Goal: Information Seeking & Learning: Understand process/instructions

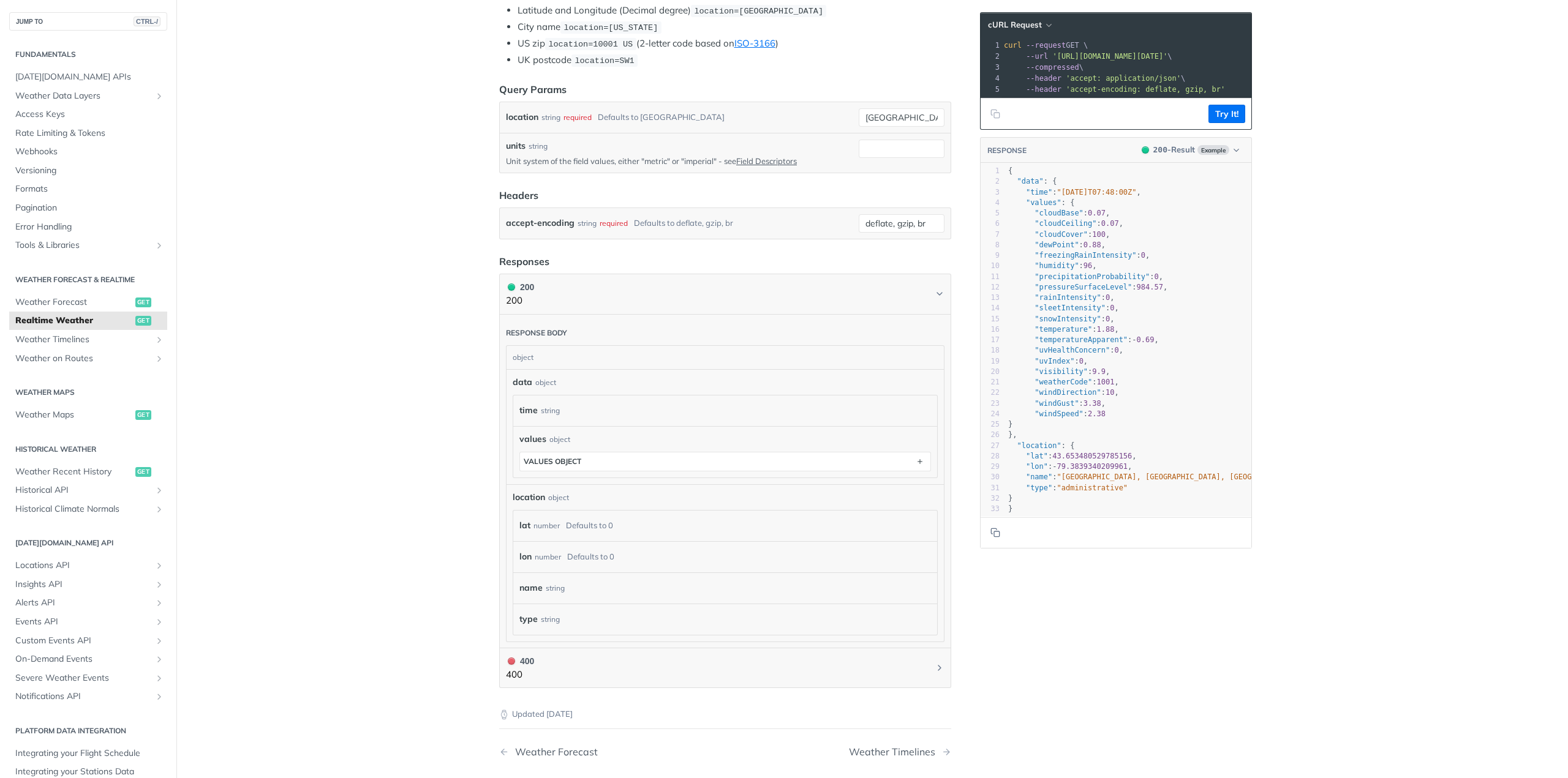
scroll to position [302, 0]
click at [79, 72] on span "[DATE][DOMAIN_NAME] APIs" at bounding box center [90, 77] width 149 height 13
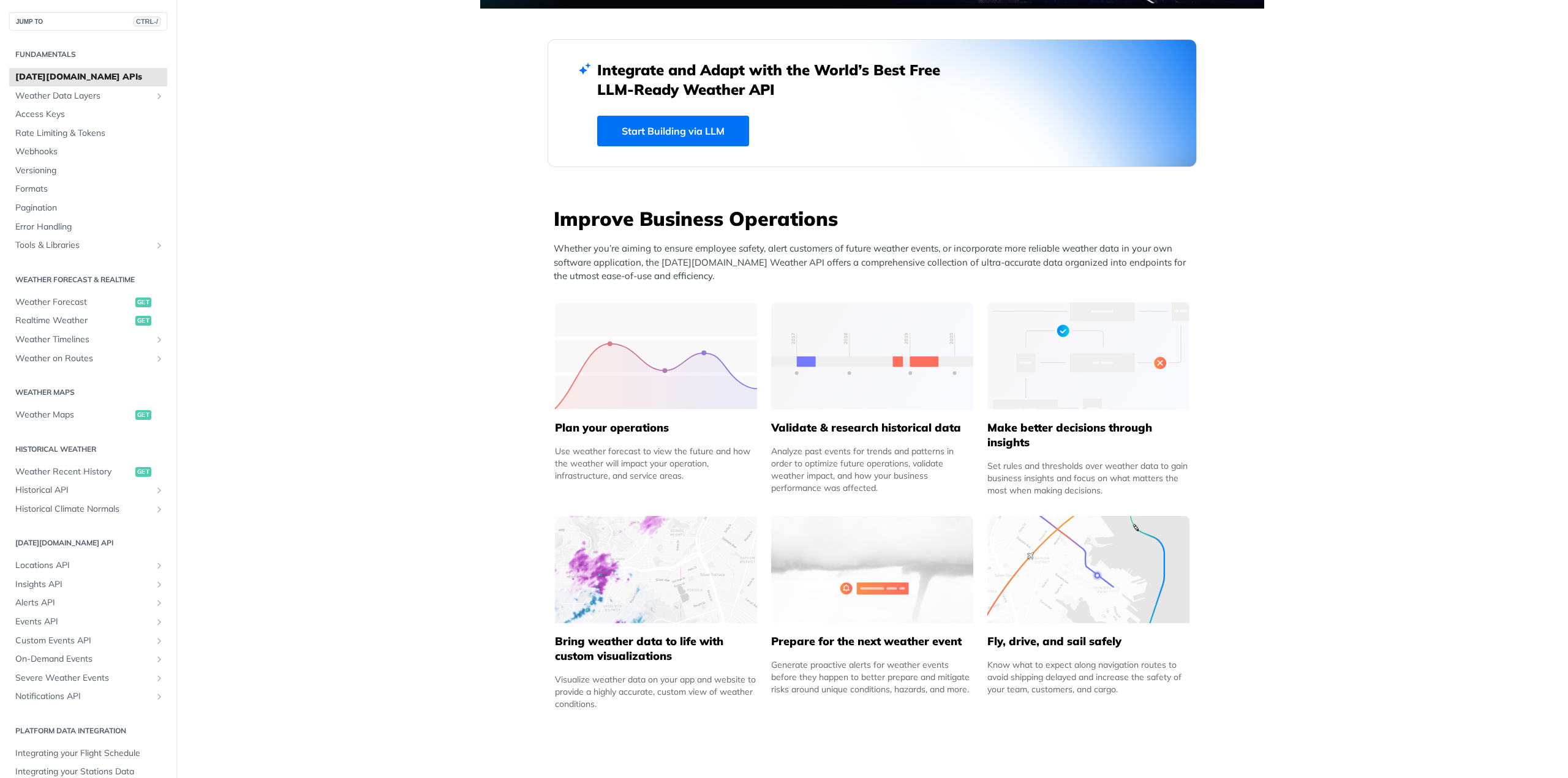
click at [630, 390] on img at bounding box center [656, 356] width 202 height 107
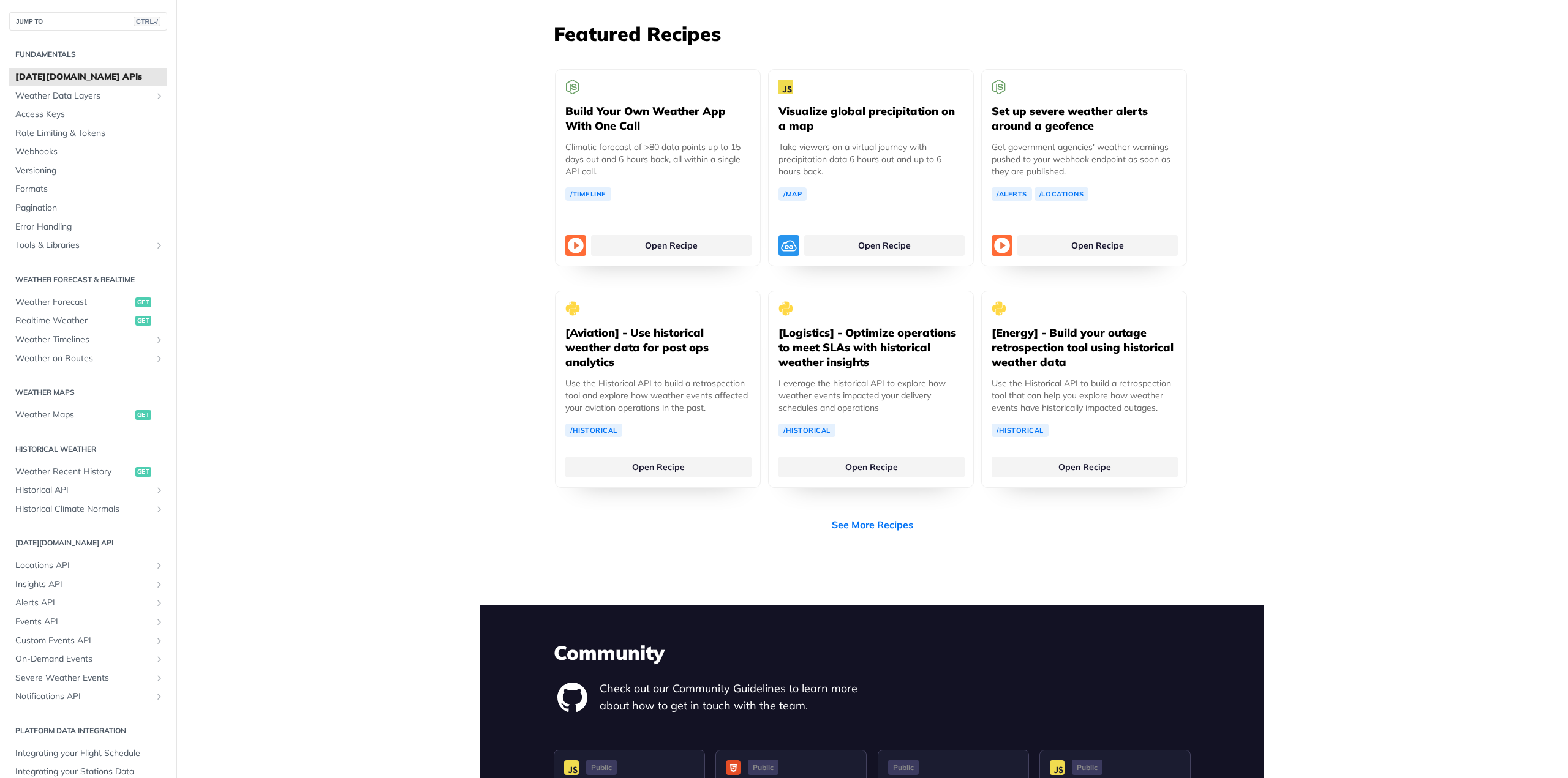
scroll to position [2254, 0]
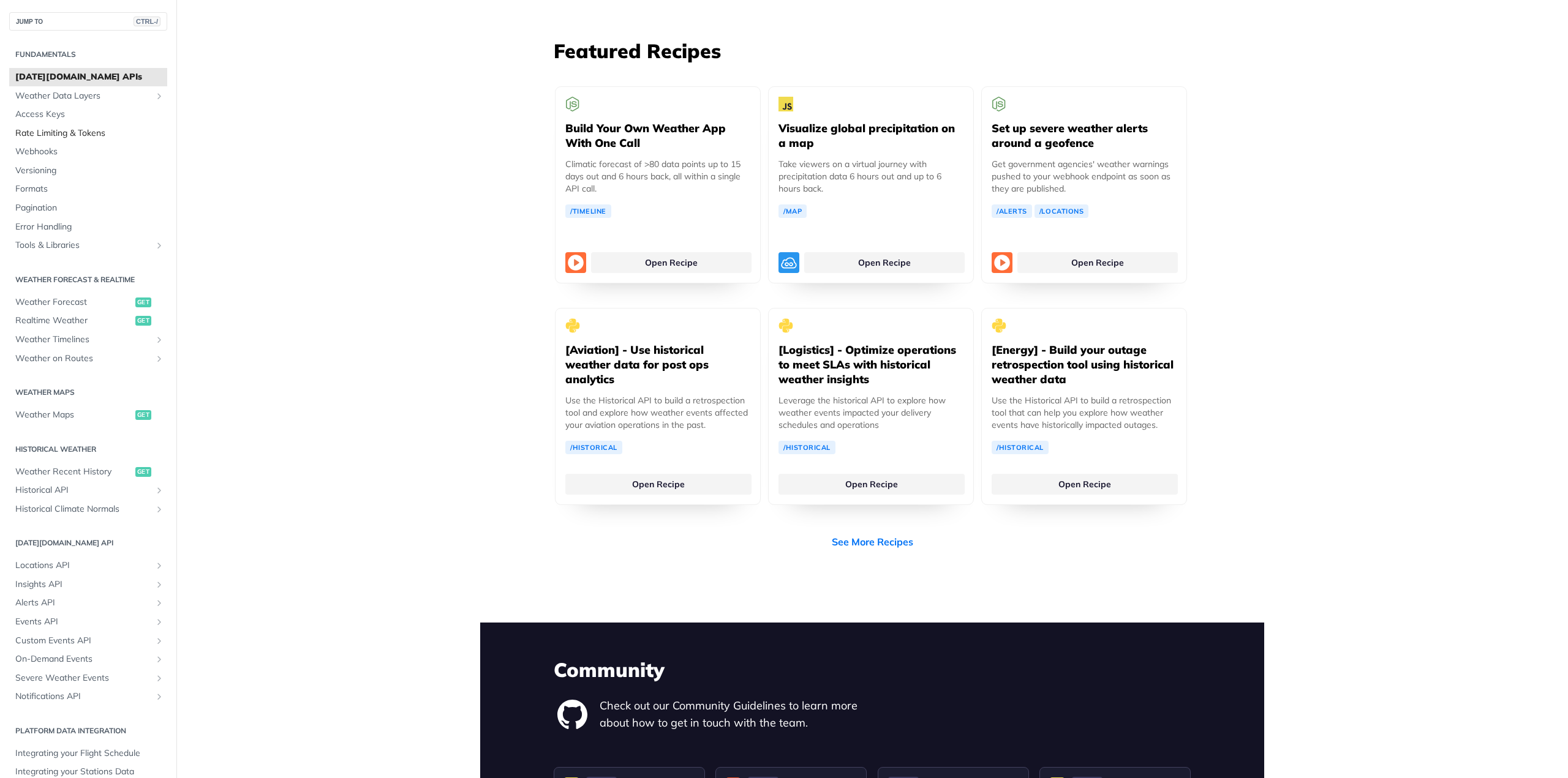
click at [64, 137] on span "Rate Limiting & Tokens" at bounding box center [90, 133] width 149 height 13
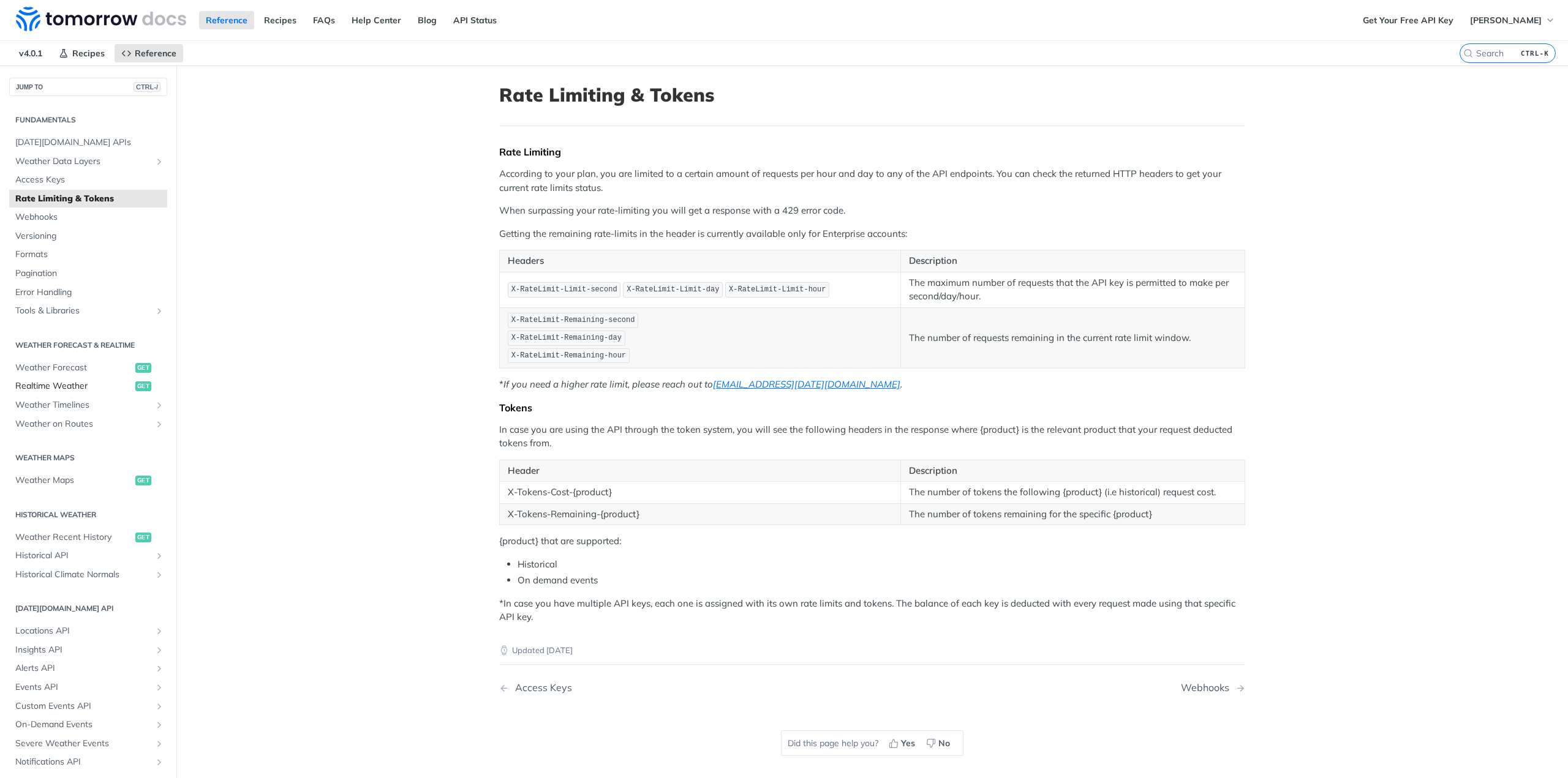
click at [122, 384] on span "Realtime Weather" at bounding box center [74, 386] width 117 height 13
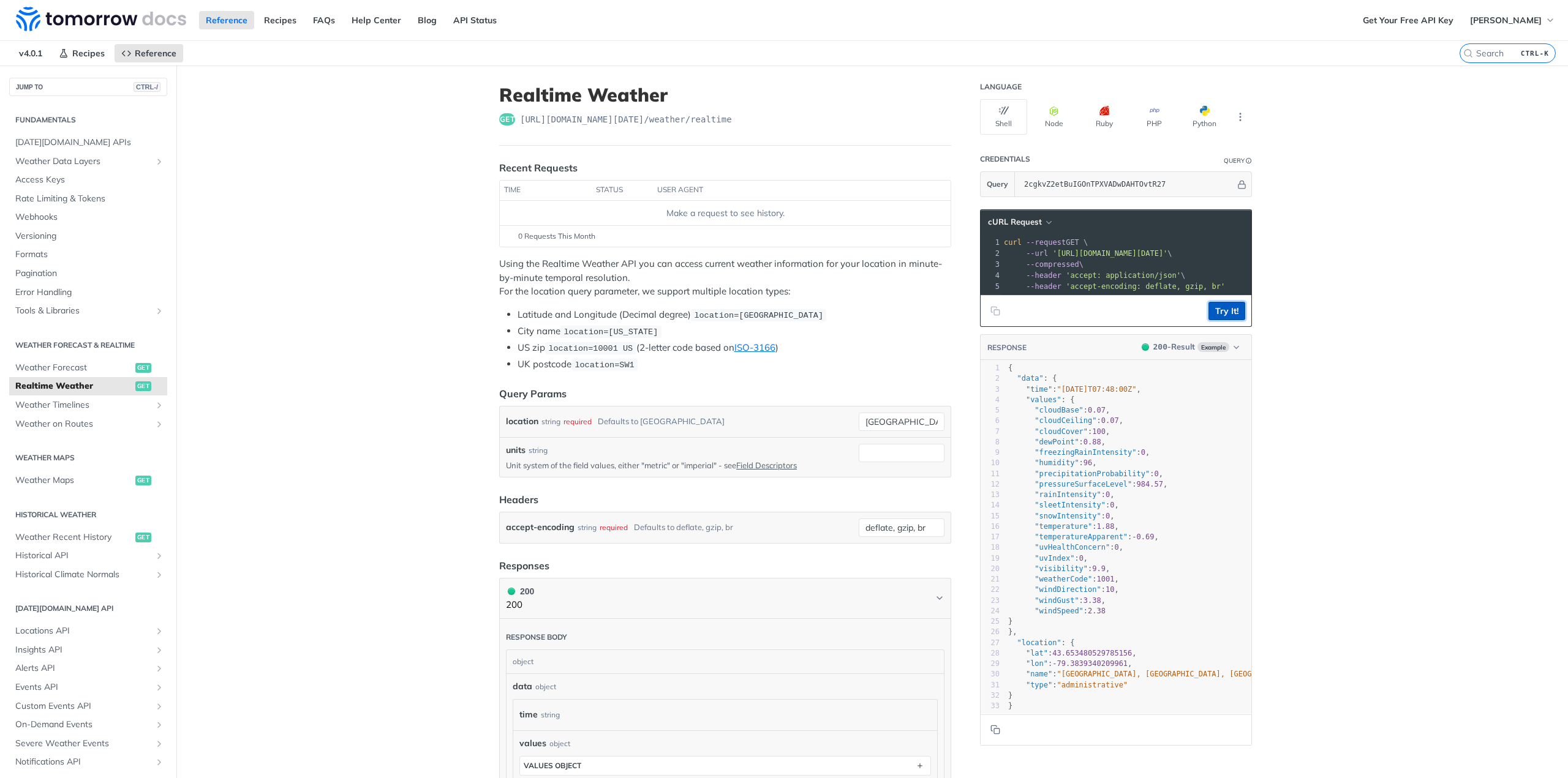
click at [1217, 312] on button "Try It!" at bounding box center [1227, 310] width 37 height 19
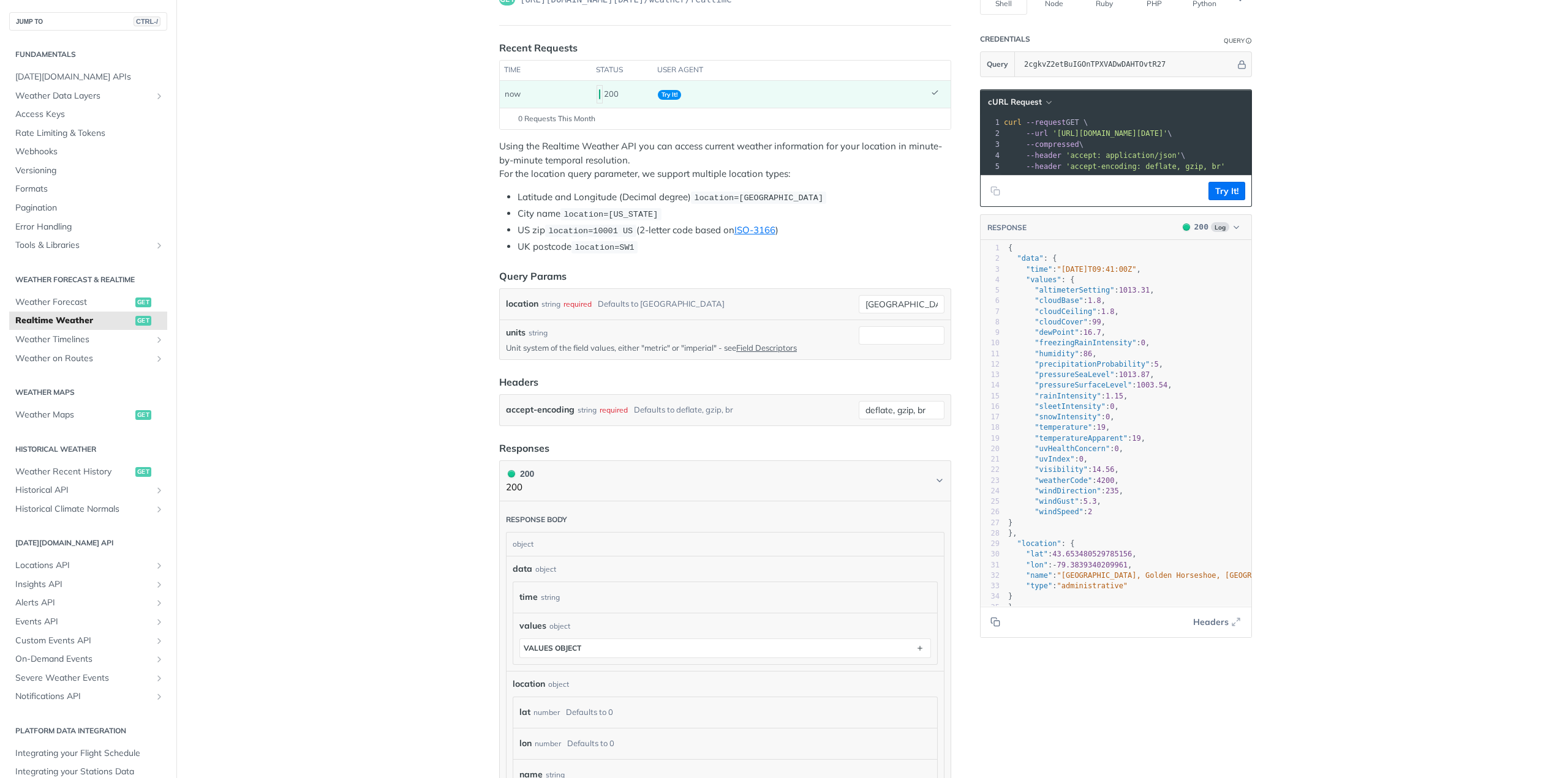
scroll to position [122, 0]
click at [1232, 623] on icon "button" at bounding box center [1236, 619] width 7 height 7
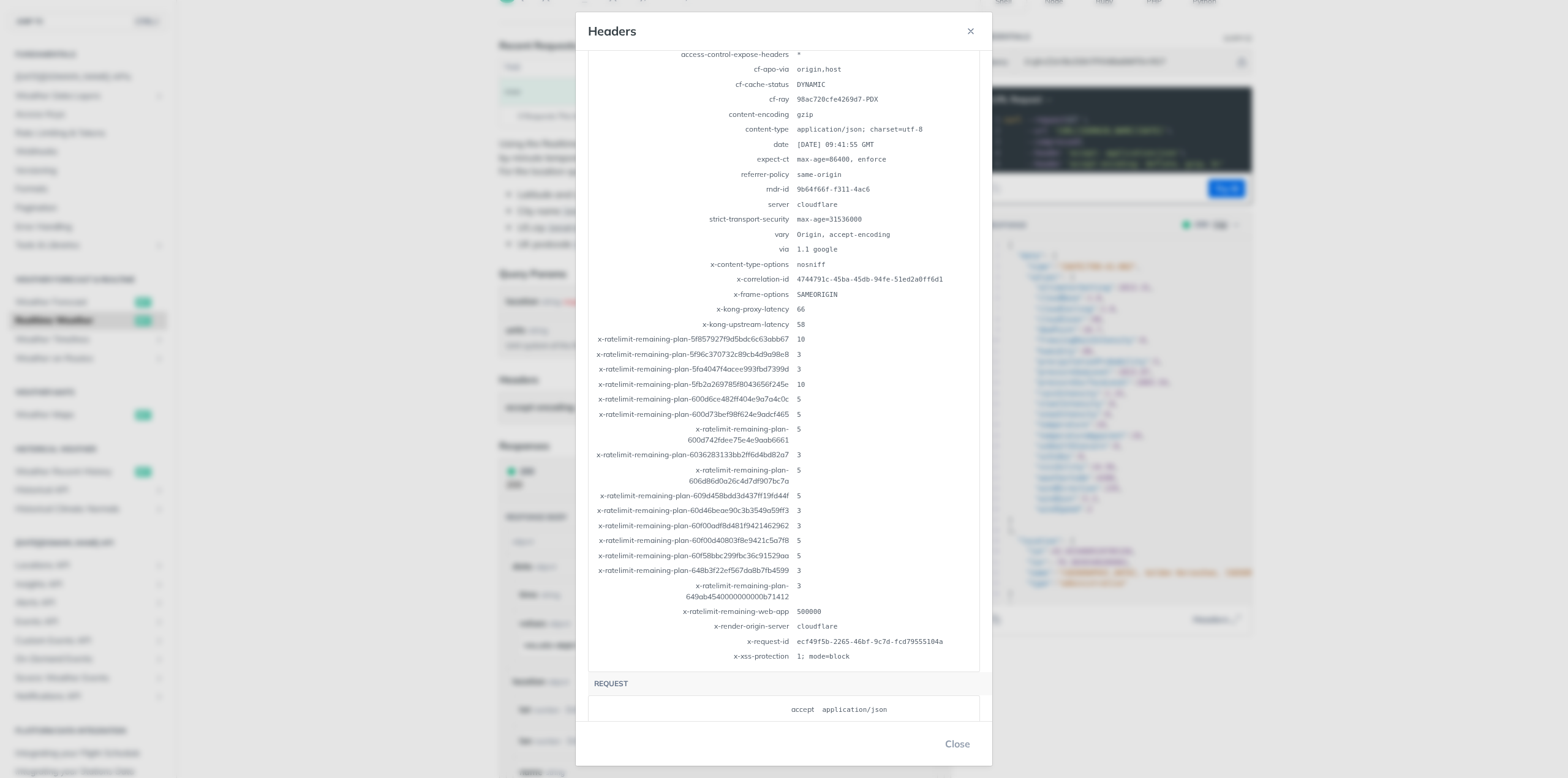
scroll to position [122, 0]
click at [971, 28] on icon "button" at bounding box center [970, 31] width 10 height 10
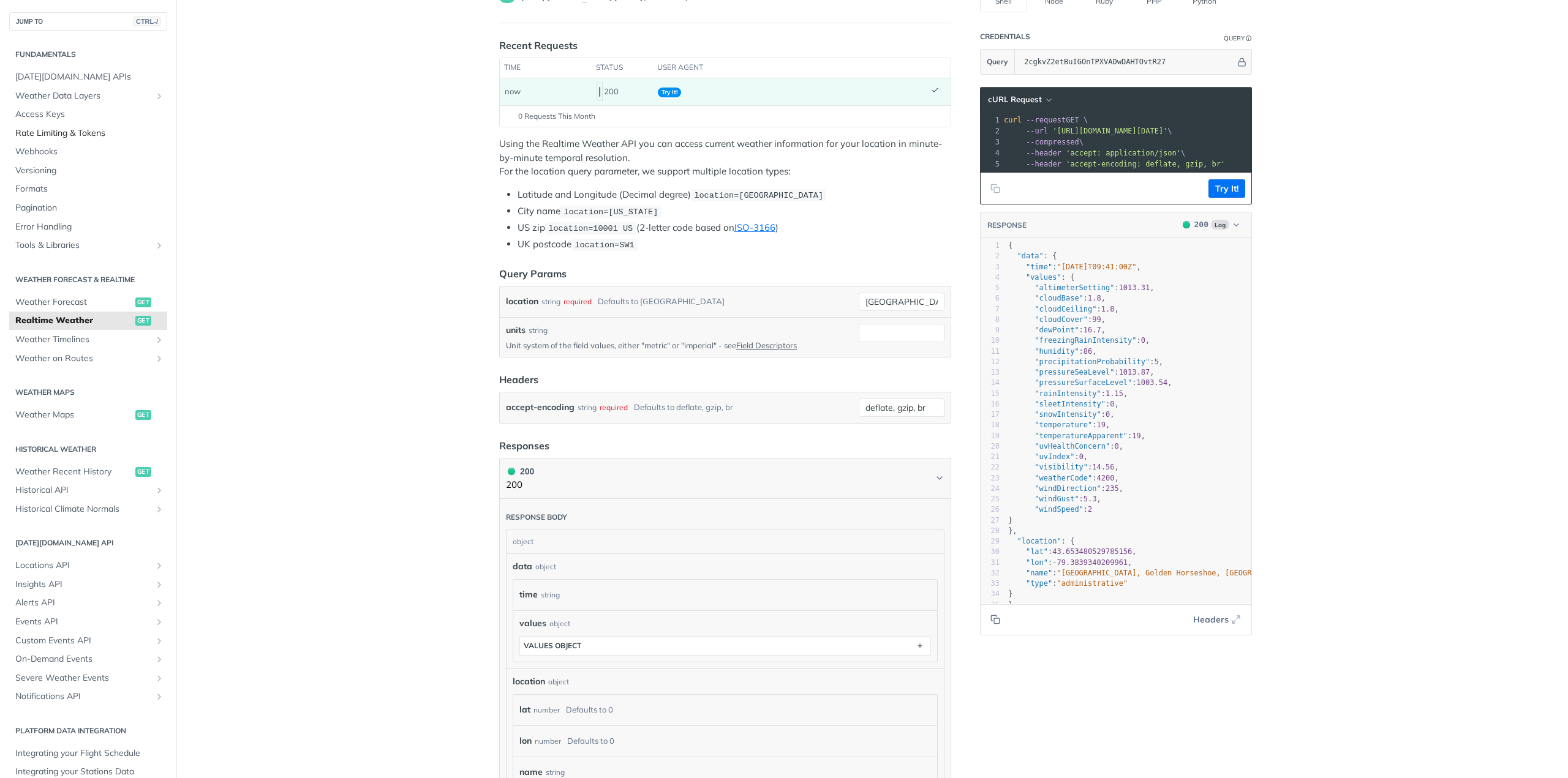
click at [88, 135] on span "Rate Limiting & Tokens" at bounding box center [90, 133] width 149 height 13
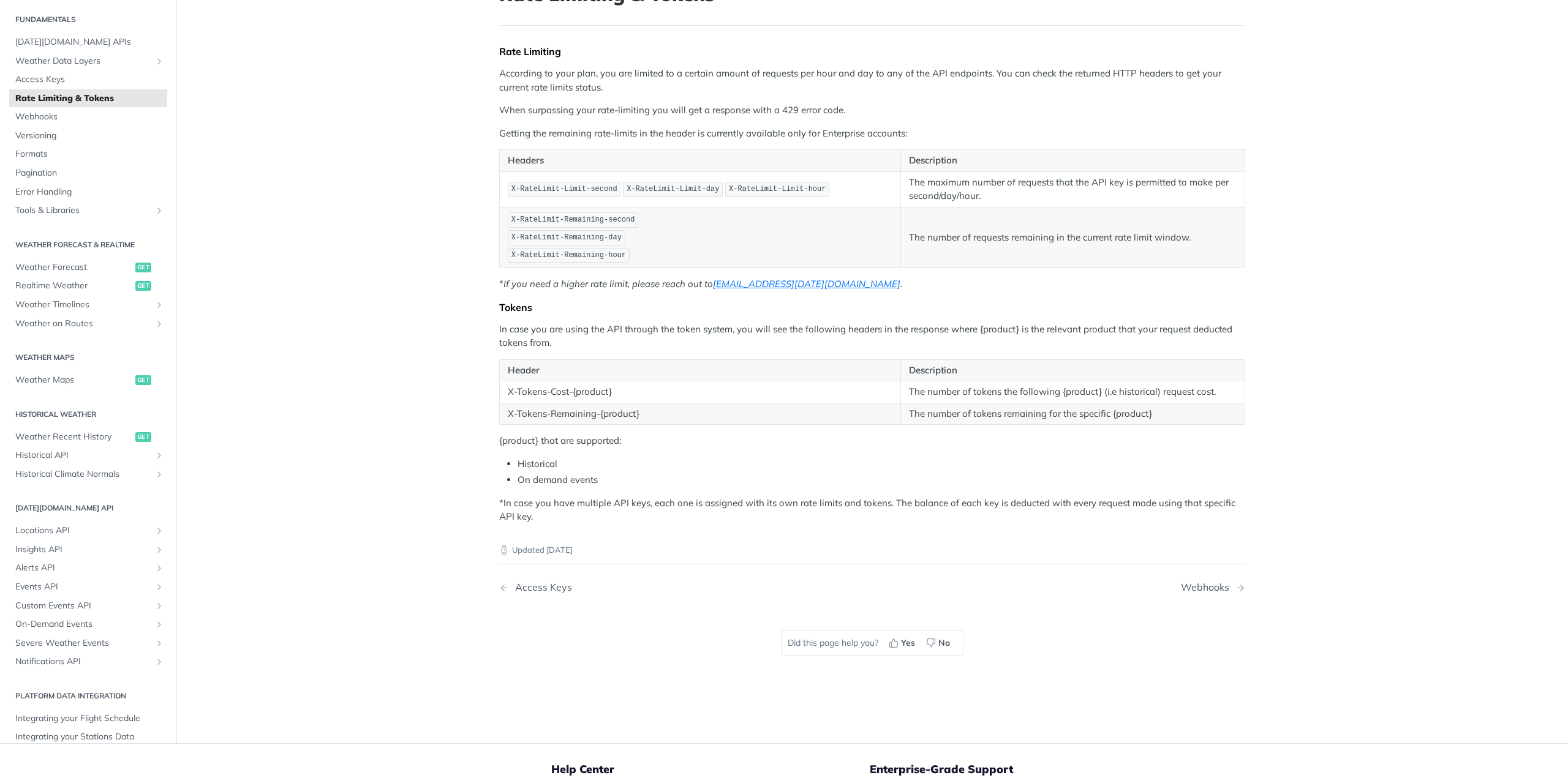
scroll to position [61, 0]
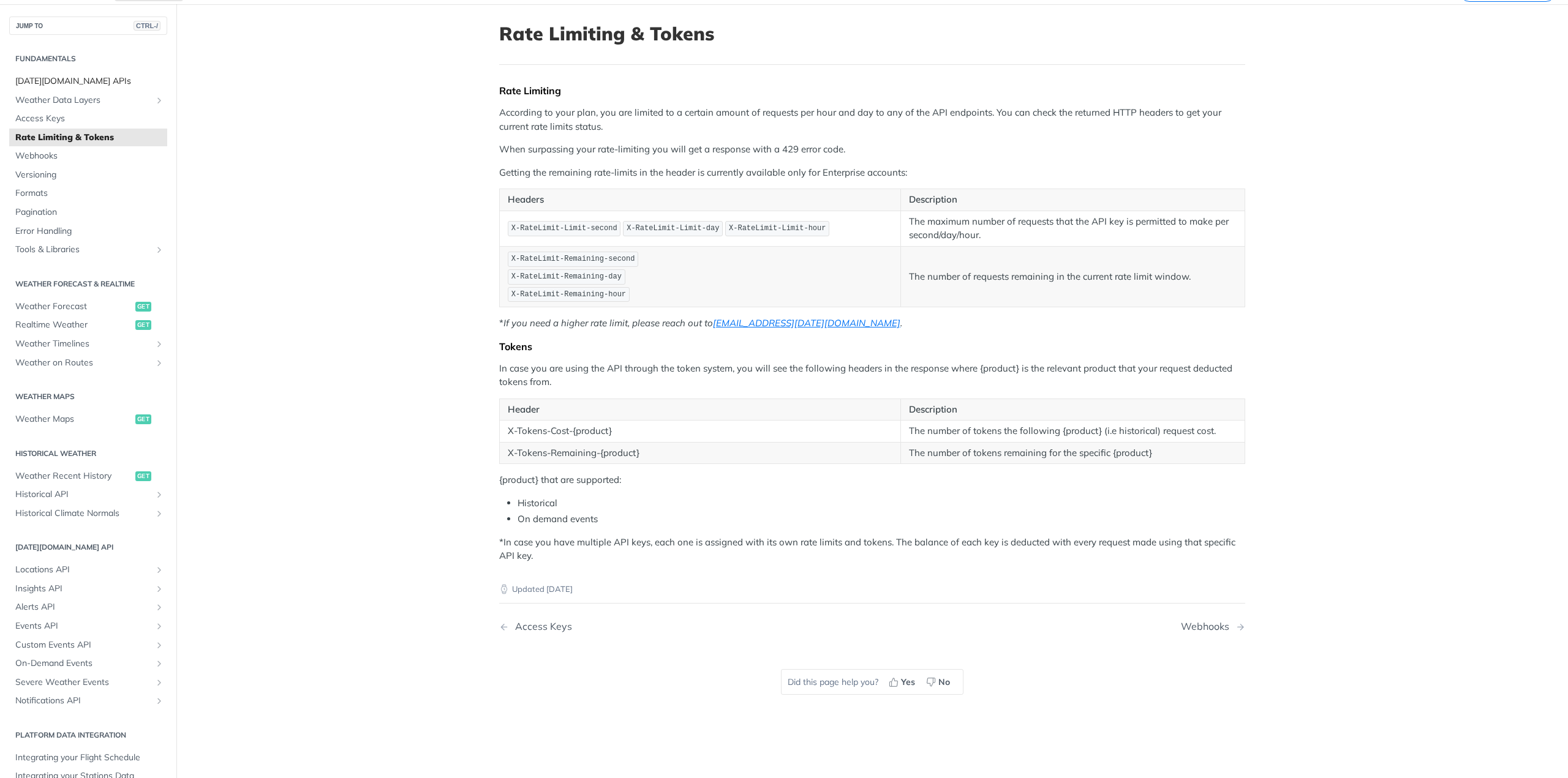
click at [85, 82] on span "[DATE][DOMAIN_NAME] APIs" at bounding box center [90, 82] width 149 height 13
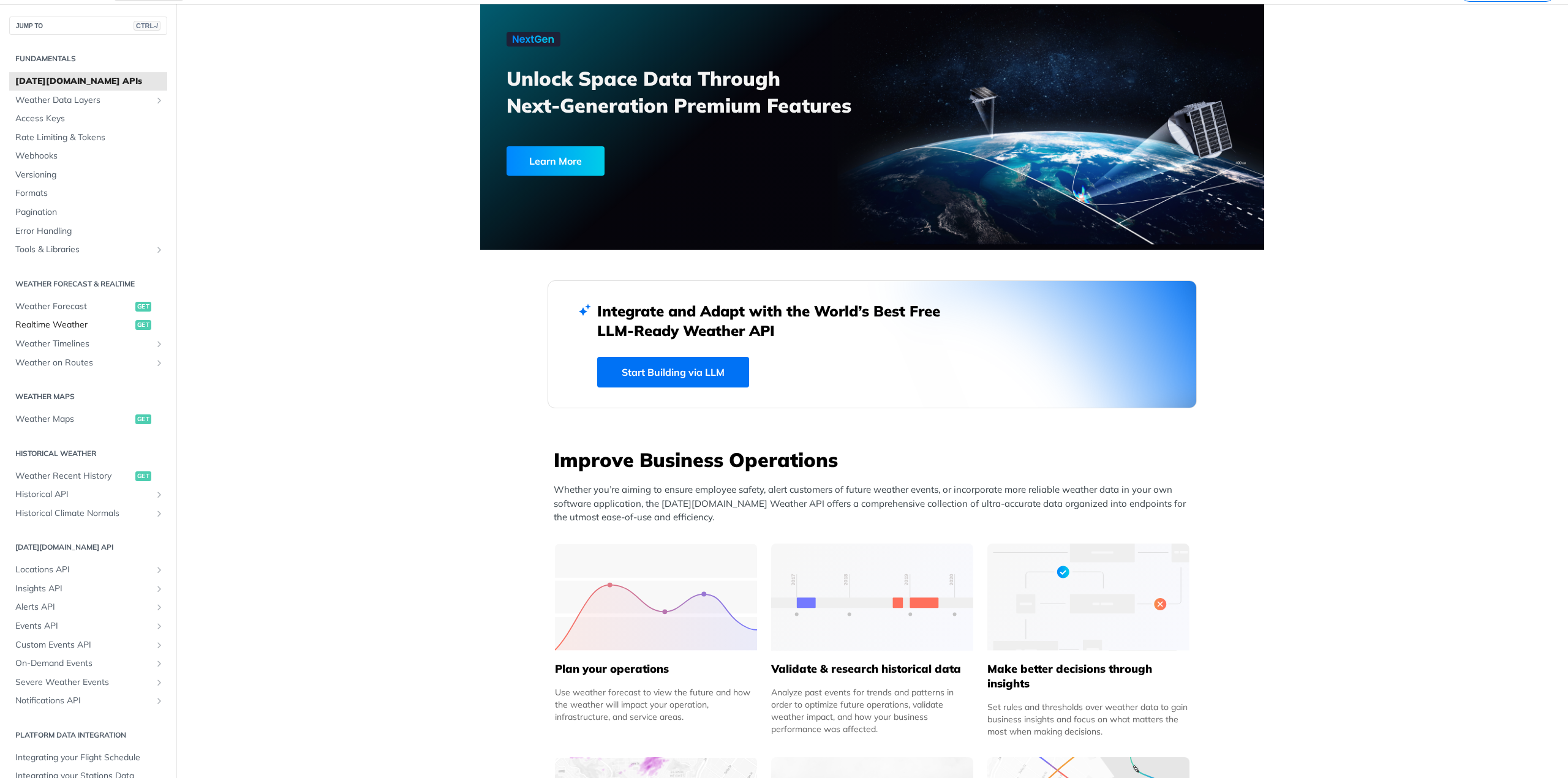
click at [56, 320] on span "Realtime Weather" at bounding box center [74, 325] width 117 height 13
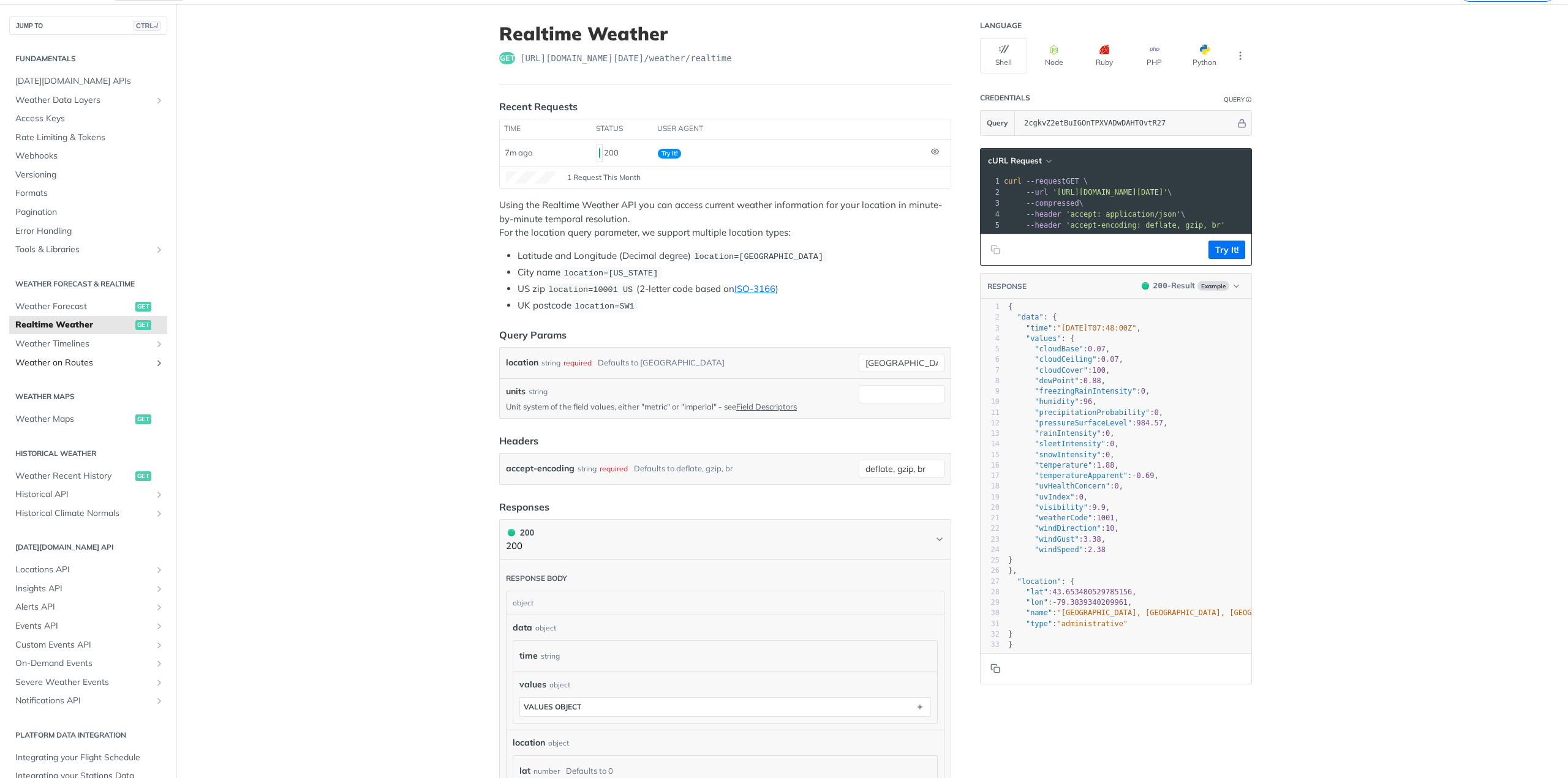
click at [56, 365] on span "Weather on Routes" at bounding box center [83, 363] width 136 height 13
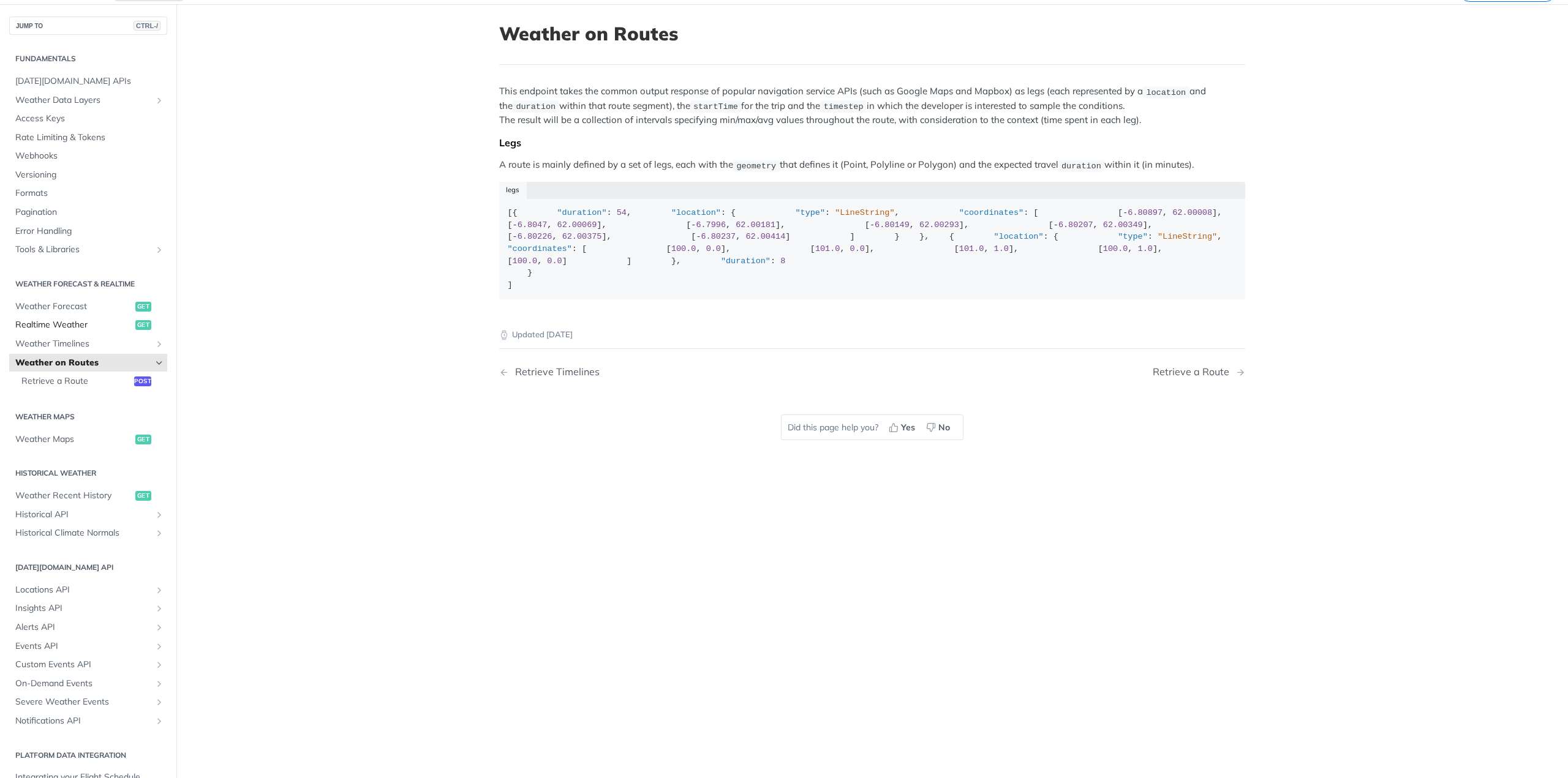
click at [74, 322] on span "Realtime Weather" at bounding box center [74, 325] width 117 height 13
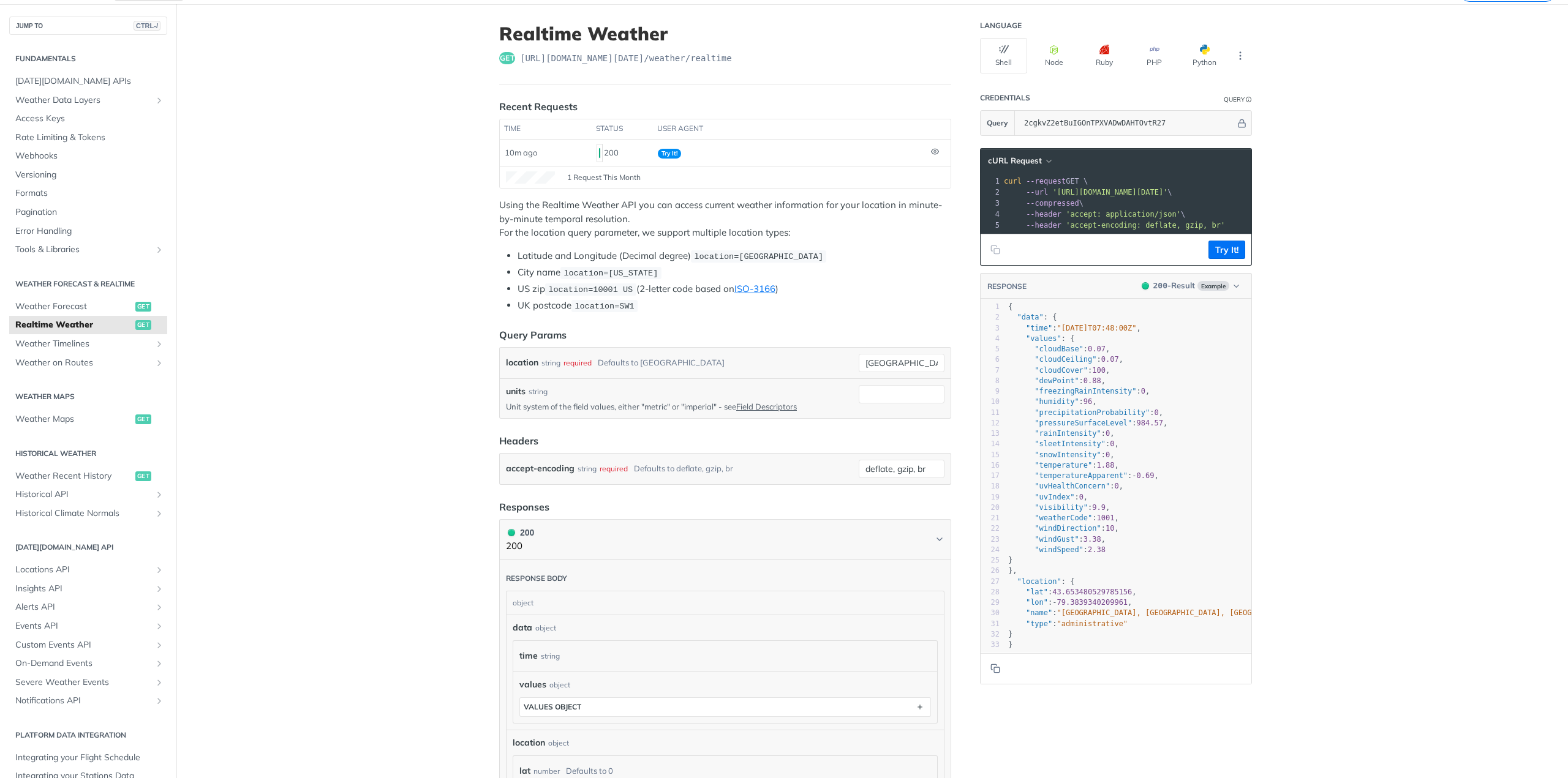
click at [1168, 188] on span "'https://api.tomorrow.io/v4/weather/realtime?location=toronto&apikey=2cgkvZ2etB…" at bounding box center [1109, 193] width 115 height 9
drag, startPoint x: 1112, startPoint y: 190, endPoint x: 1143, endPoint y: 195, distance: 31.4
click at [1019, 195] on span "'https://api.tomorrow.io/v4/weather/realtime?location=toronto&apikey=2cgkvZ2etB…" at bounding box center [961, 193] width 115 height 9
click at [1134, 216] on pre "--header 'accept: application/json' \" at bounding box center [1087, 214] width 469 height 11
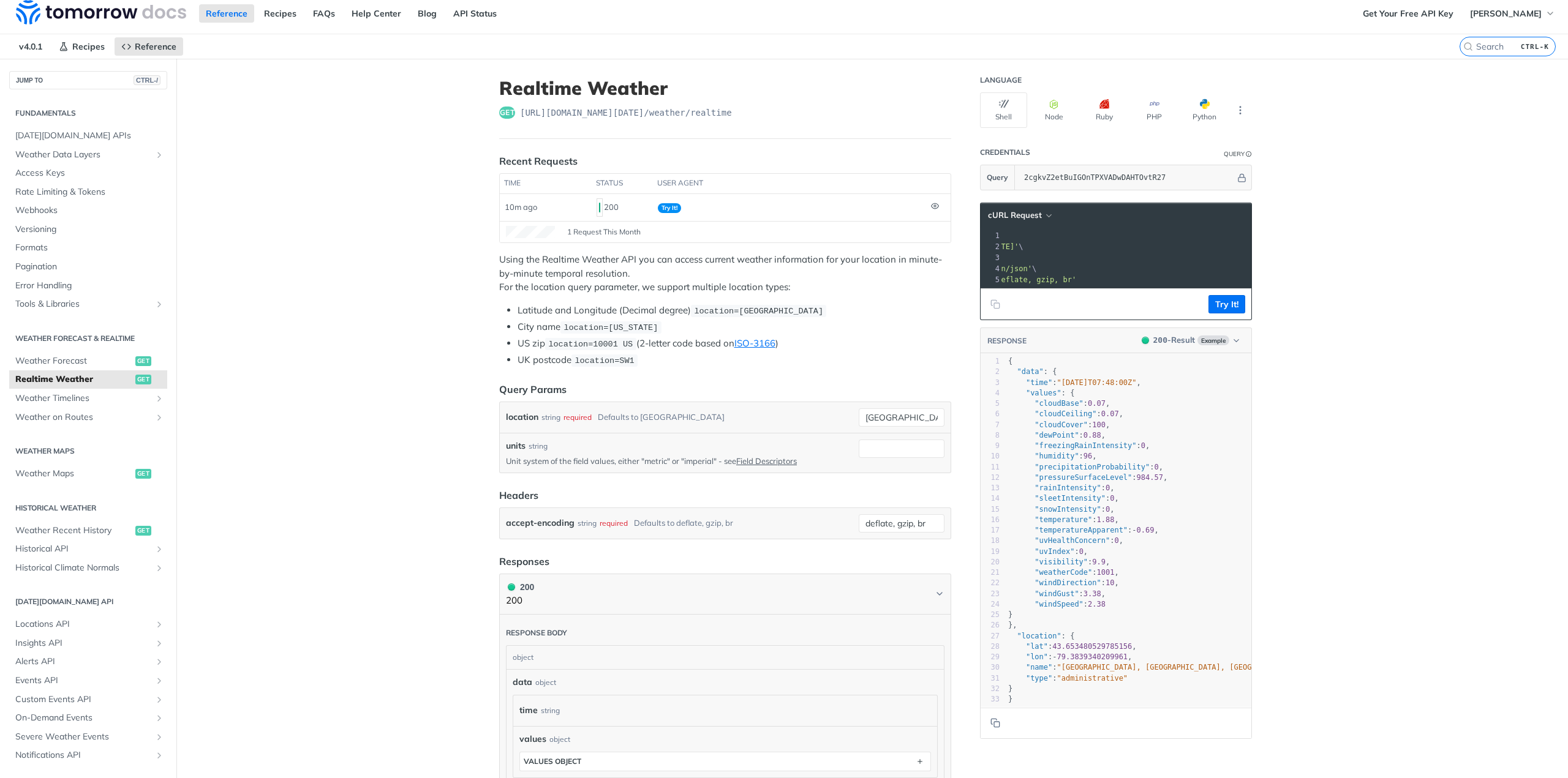
scroll to position [0, 0]
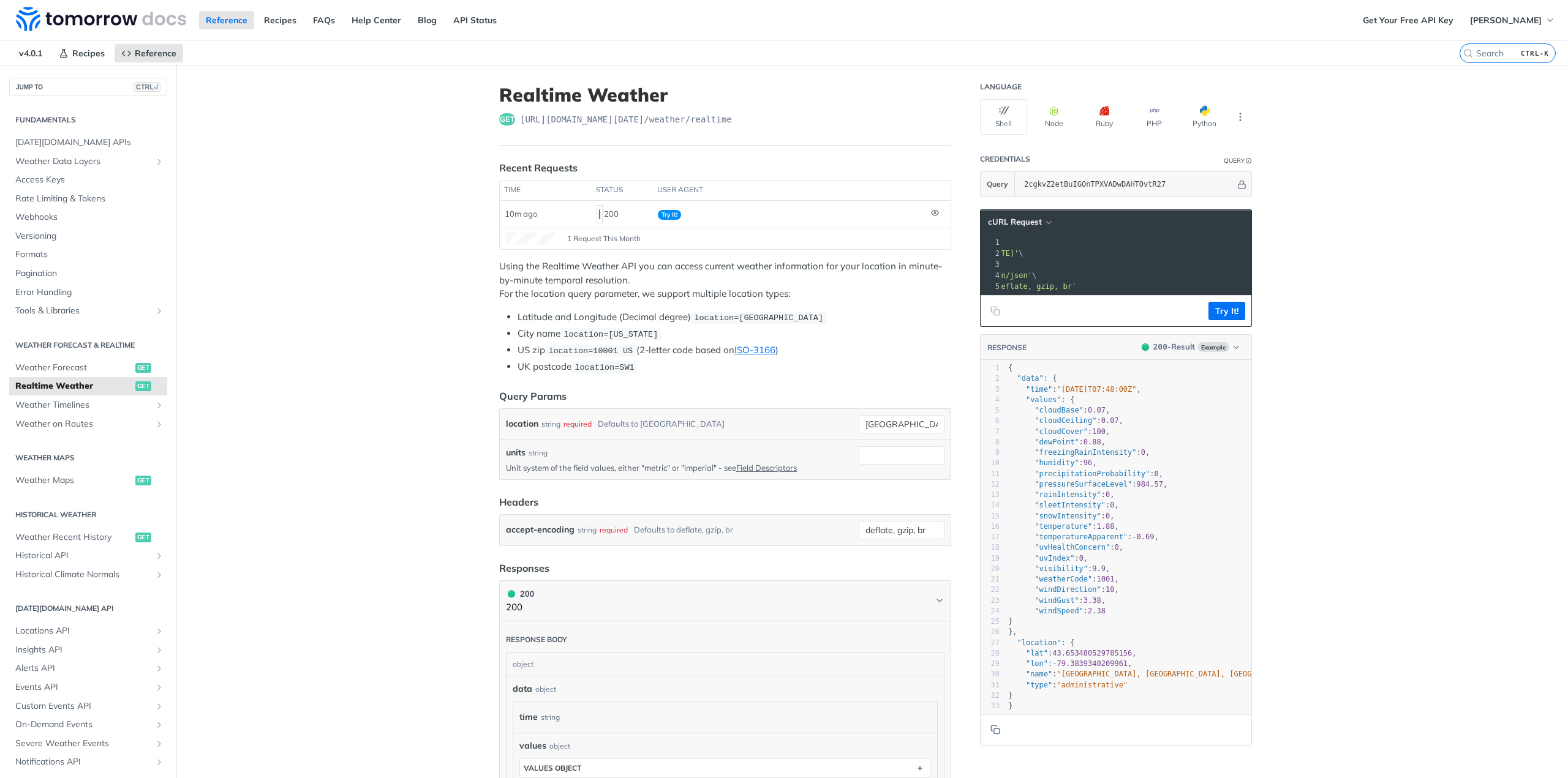
click at [1101, 272] on pre "--header 'accept: application/json' \" at bounding box center [1087, 275] width 469 height 11
copy div "curl --request GET \ 2 --url 'https://api.tomorrow.io/v4/weather/realtime?locat…"
